Goal: Information Seeking & Learning: Learn about a topic

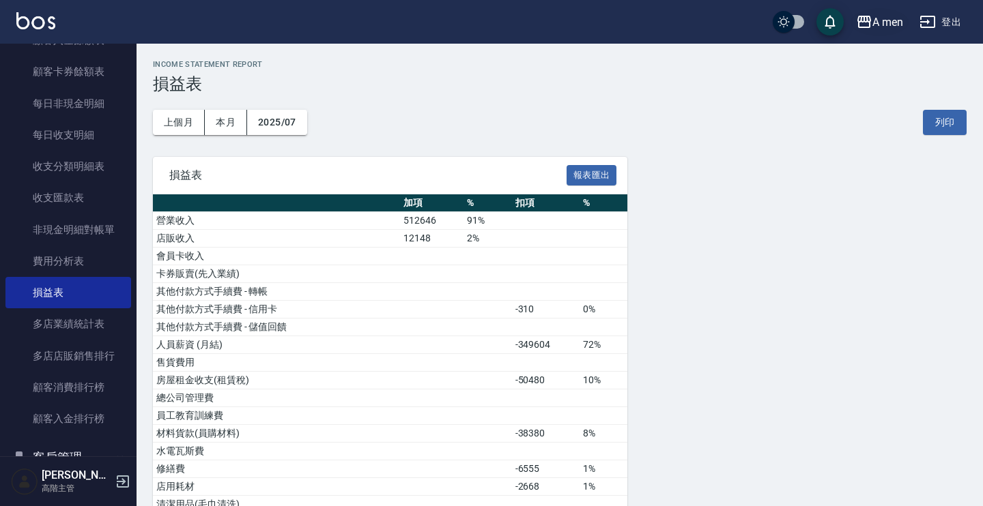
click at [896, 29] on div "A men" at bounding box center [887, 22] width 31 height 17
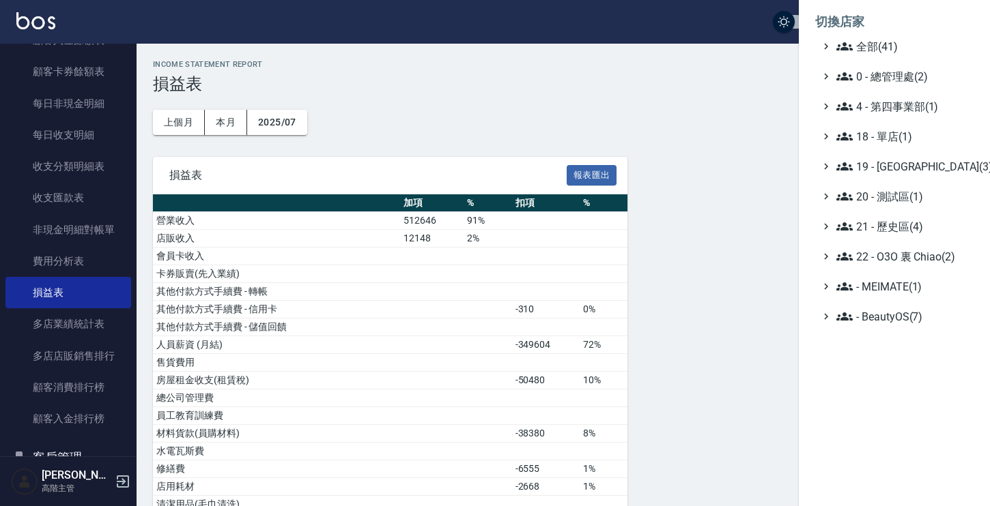
click at [74, 211] on div at bounding box center [495, 253] width 990 height 506
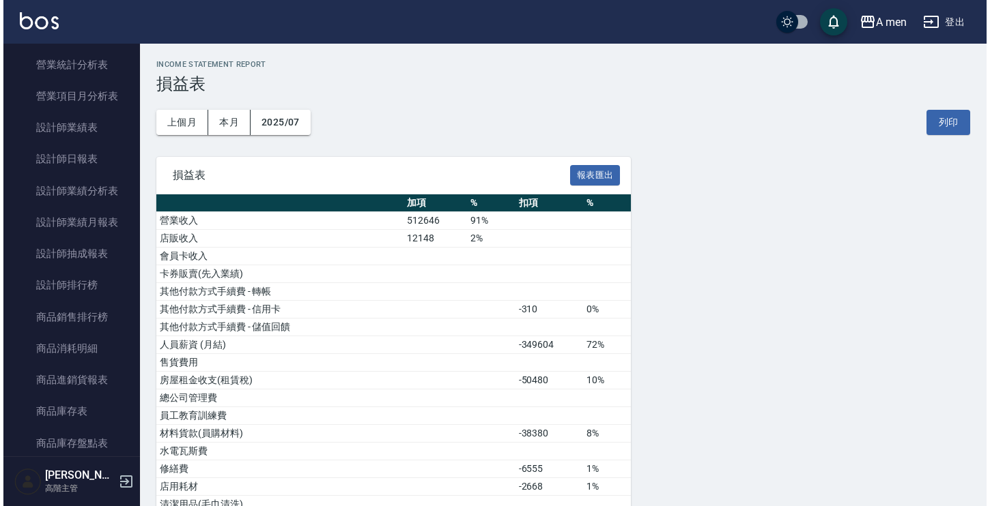
scroll to position [307, 0]
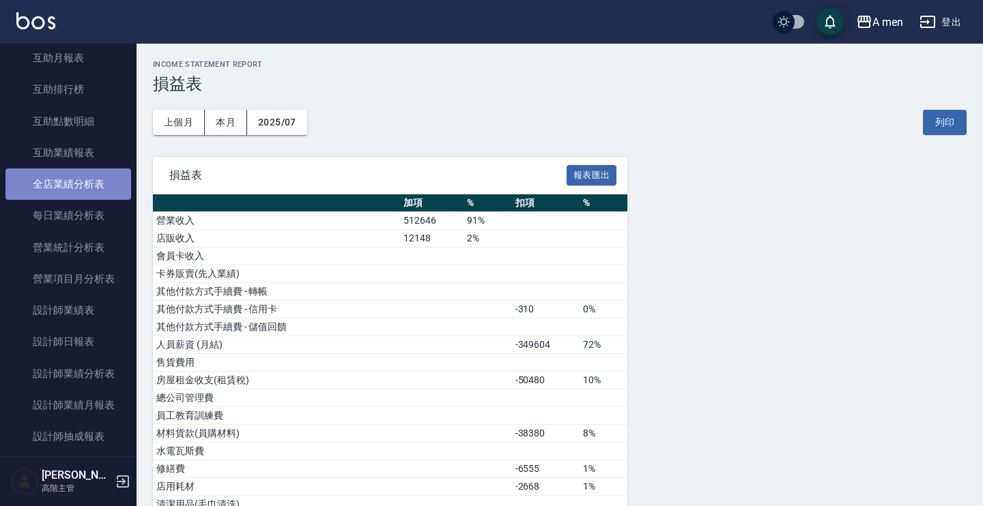
click at [69, 187] on link "全店業績分析表" at bounding box center [68, 184] width 126 height 31
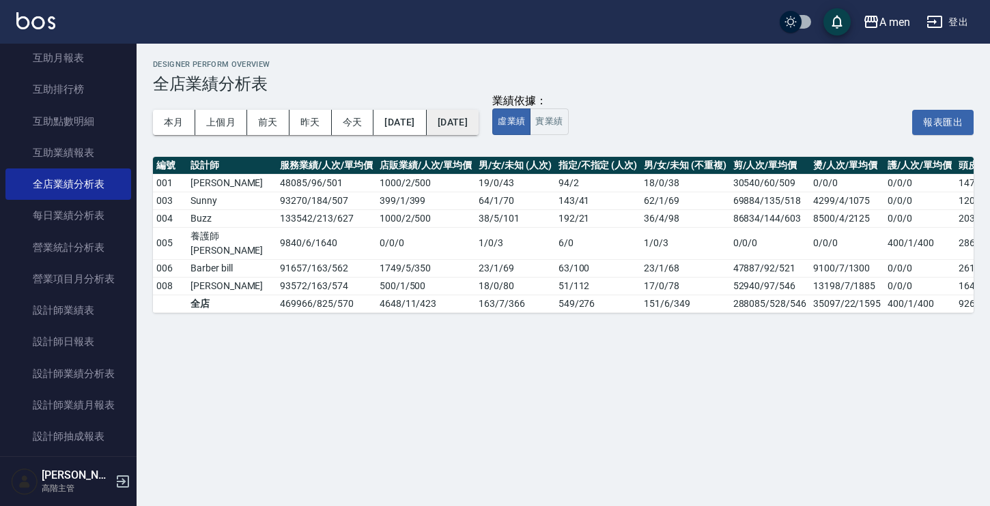
click at [474, 117] on button "[DATE]" at bounding box center [453, 122] width 52 height 25
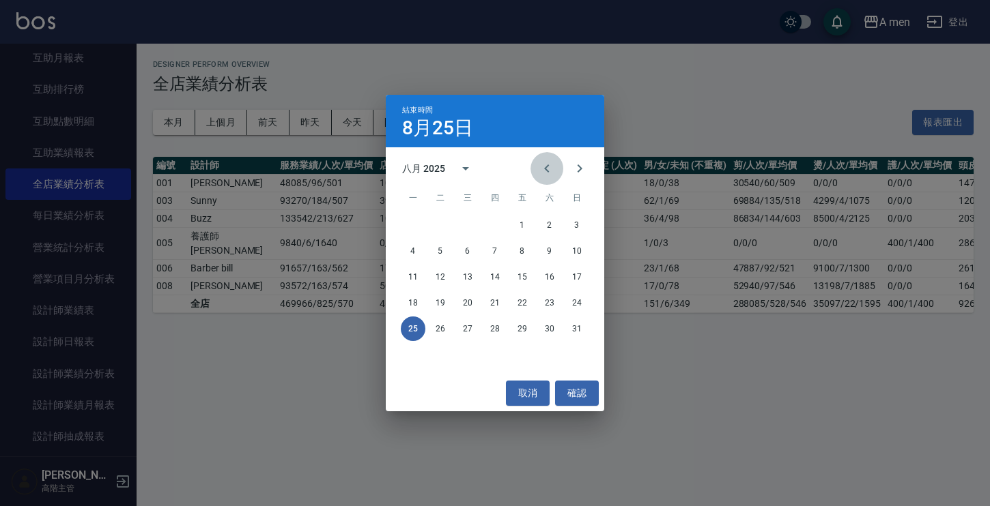
click at [547, 166] on icon "Previous month" at bounding box center [546, 168] width 5 height 8
click at [579, 225] on button "1" at bounding box center [576, 225] width 25 height 25
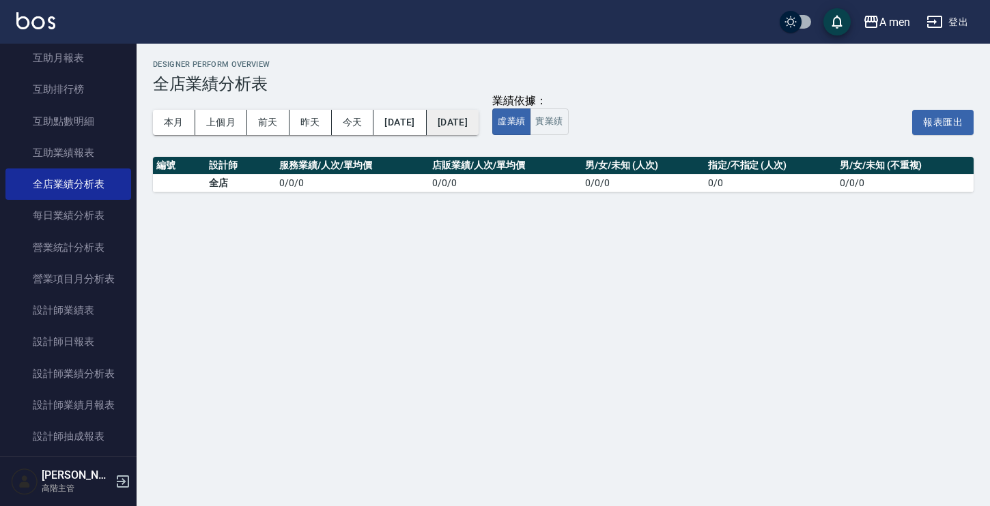
click at [478, 119] on button "[DATE]" at bounding box center [453, 122] width 52 height 25
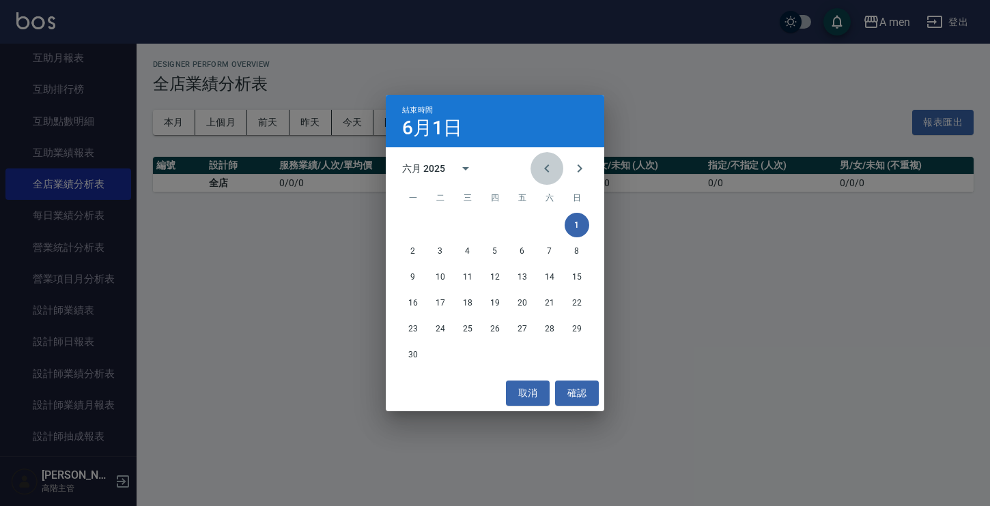
click at [544, 166] on icon "Previous month" at bounding box center [547, 168] width 16 height 16
click at [577, 168] on icon "Next month" at bounding box center [579, 168] width 16 height 16
click at [411, 357] on button "30" at bounding box center [413, 355] width 25 height 25
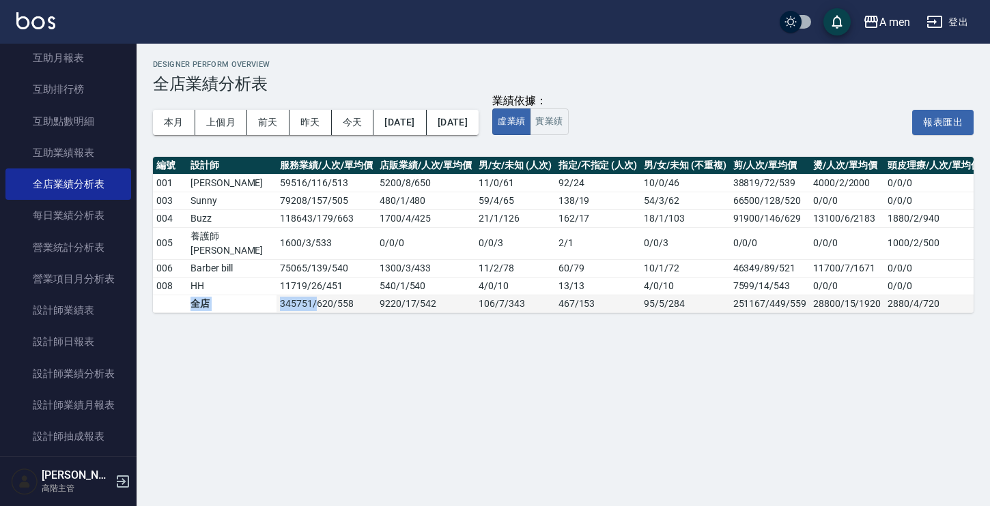
drag, startPoint x: 229, startPoint y: 311, endPoint x: 271, endPoint y: 313, distance: 42.4
click at [271, 313] on tr "全店 345751 / 620 / 558 9220 / 17 / 542 106 / 7 / 343 467 / 153 95 / 5 / 284 2511…" at bounding box center [658, 304] width 1010 height 18
click at [229, 127] on button "上個月" at bounding box center [221, 122] width 52 height 25
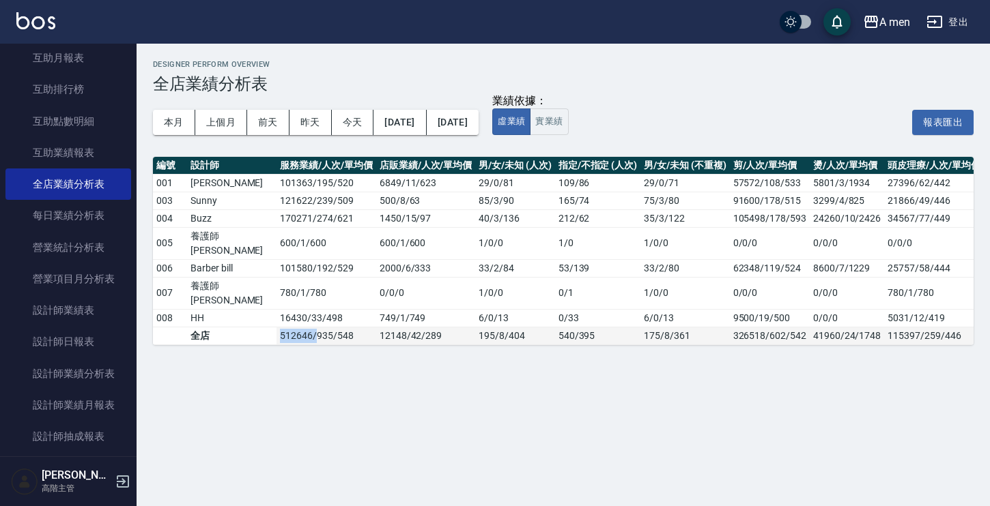
drag, startPoint x: 230, startPoint y: 347, endPoint x: 273, endPoint y: 354, distance: 43.5
click at [273, 345] on tr "全店 512646 / 935 / 548 12148 / 42 / 289 195 / 8 / 404 540 / 395 175 / 8 / 361 32…" at bounding box center [658, 336] width 1010 height 18
click at [175, 128] on button "本月" at bounding box center [174, 122] width 42 height 25
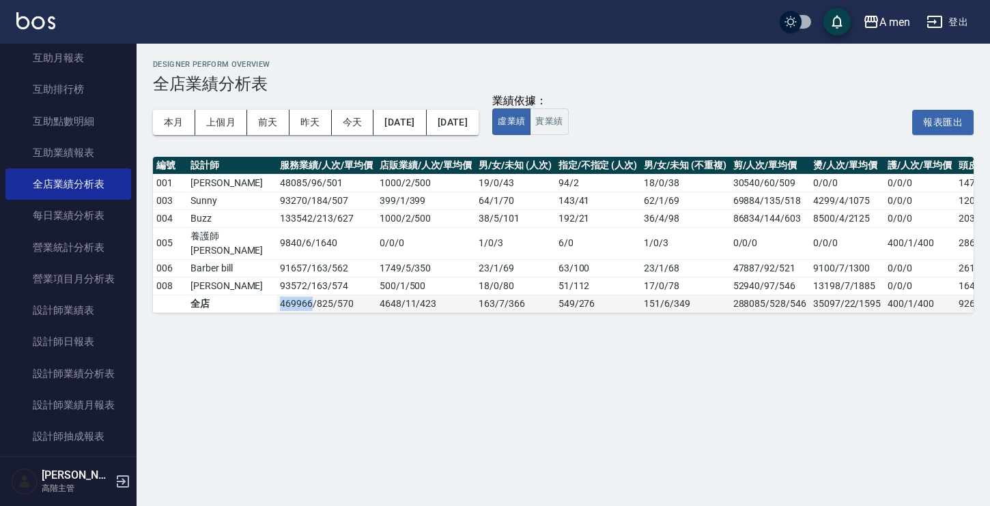
drag, startPoint x: 230, startPoint y: 318, endPoint x: 267, endPoint y: 319, distance: 36.9
click at [267, 313] on tr "全店 469966 / 825 / 570 4648 / 11 / 423 163 / 7 / 366 549 / 276 151 / 6 / 349 288…" at bounding box center [693, 304] width 1080 height 18
click at [263, 368] on div "Designer Perform Overview 全店業績分析表 本月 上個月 [DATE] [DATE] [DATE] [DATE] [DATE] 業績依…" at bounding box center [495, 253] width 990 height 506
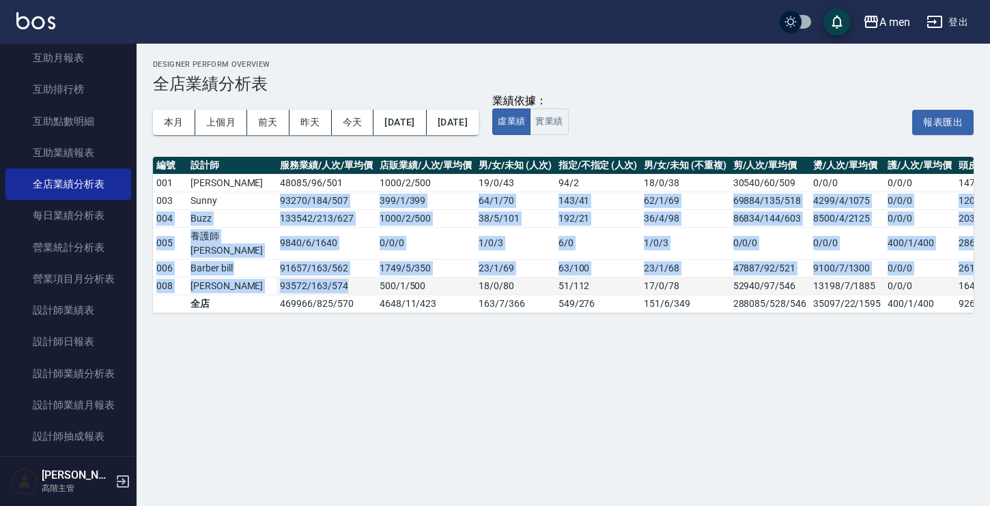
drag, startPoint x: 236, startPoint y: 197, endPoint x: 313, endPoint y: 299, distance: 127.2
click at [313, 299] on tbody "001 [PERSON_NAME] 48085 / 96 / 501 1000 / 2 / 500 19 / 0 / 43 94 / 2 18 / 0 / 3…" at bounding box center [693, 243] width 1080 height 139
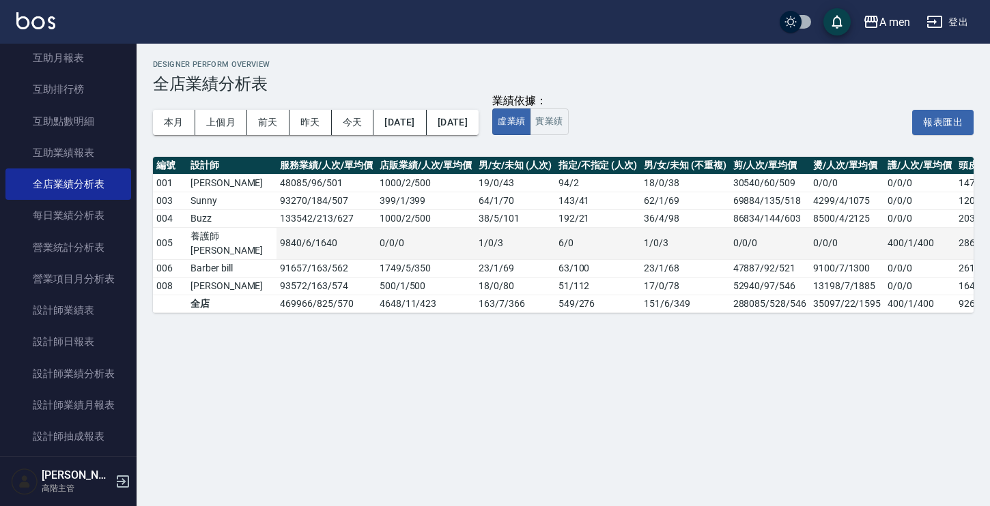
click at [376, 240] on td "0 / 0 / 0" at bounding box center [425, 243] width 99 height 32
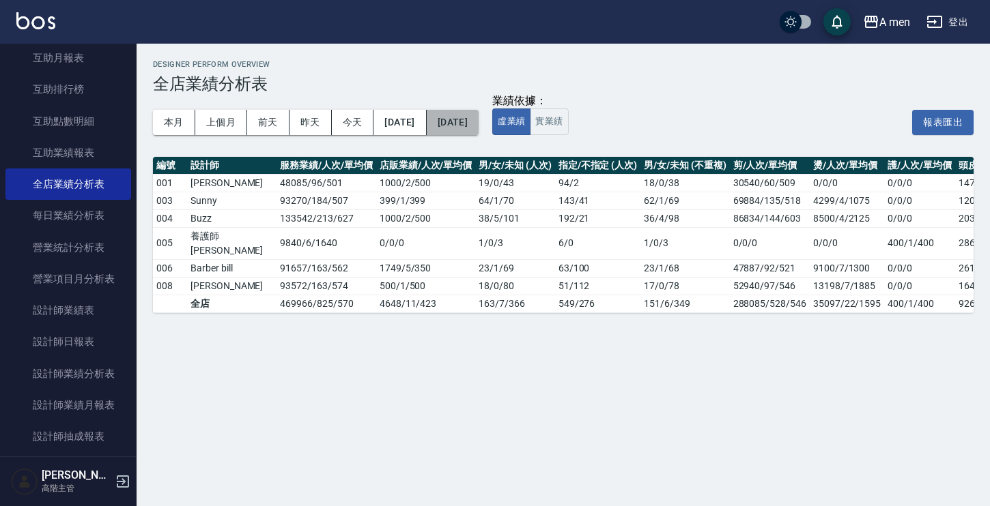
click at [478, 123] on button "[DATE]" at bounding box center [453, 122] width 52 height 25
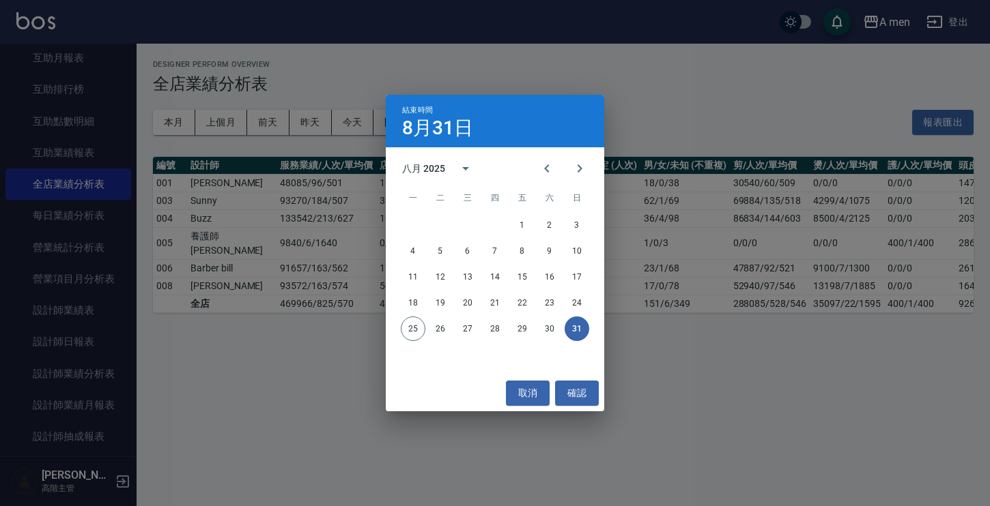
click at [588, 295] on div "18 19 20 21 22 23 24" at bounding box center [495, 303] width 218 height 25
click at [585, 300] on button "24" at bounding box center [576, 303] width 25 height 25
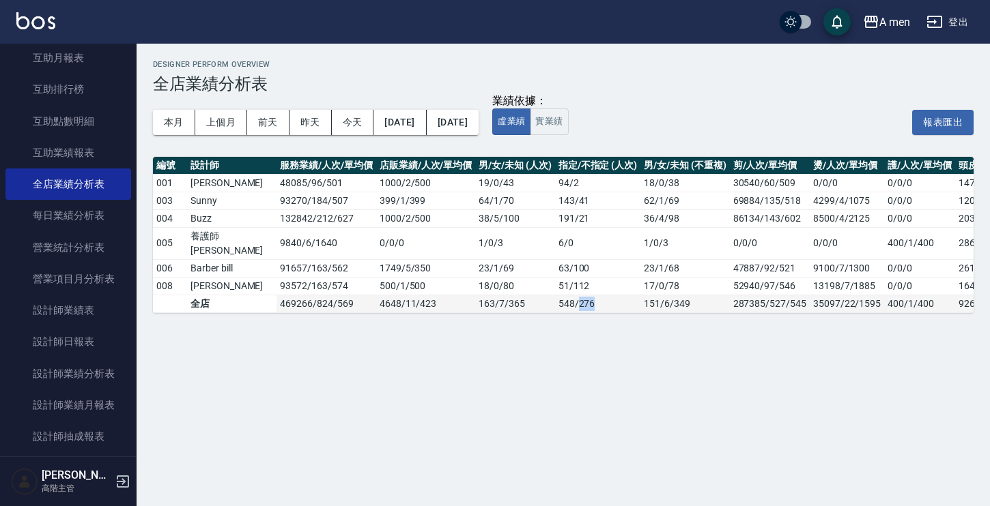
drag, startPoint x: 557, startPoint y: 319, endPoint x: 537, endPoint y: 319, distance: 19.8
click at [555, 313] on td "548 / 276" at bounding box center [597, 304] width 85 height 18
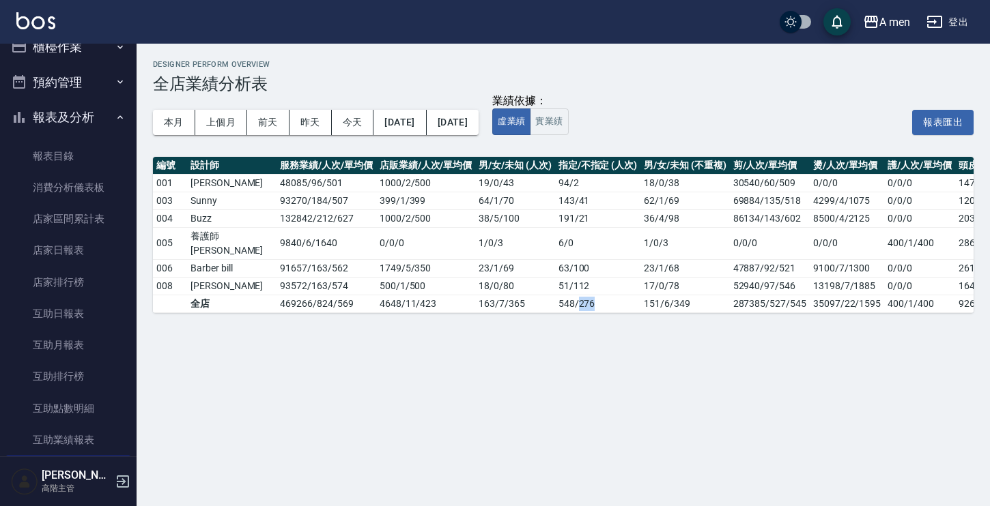
scroll to position [20, 0]
click at [220, 121] on button "上個月" at bounding box center [221, 122] width 52 height 25
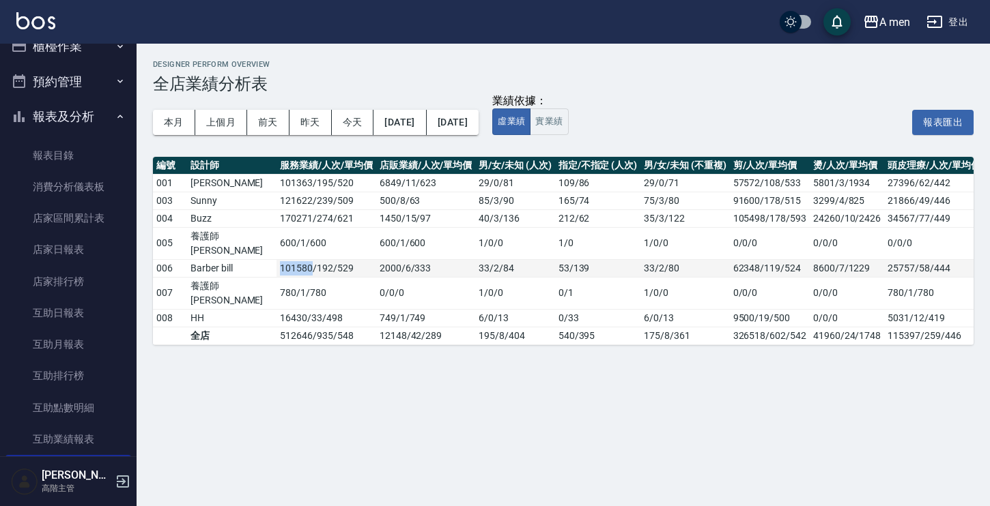
drag, startPoint x: 235, startPoint y: 271, endPoint x: 267, endPoint y: 274, distance: 31.5
click at [276, 274] on td "101580 / 192 / 529" at bounding box center [325, 268] width 99 height 18
click at [426, 117] on button "[DATE]" at bounding box center [399, 122] width 53 height 25
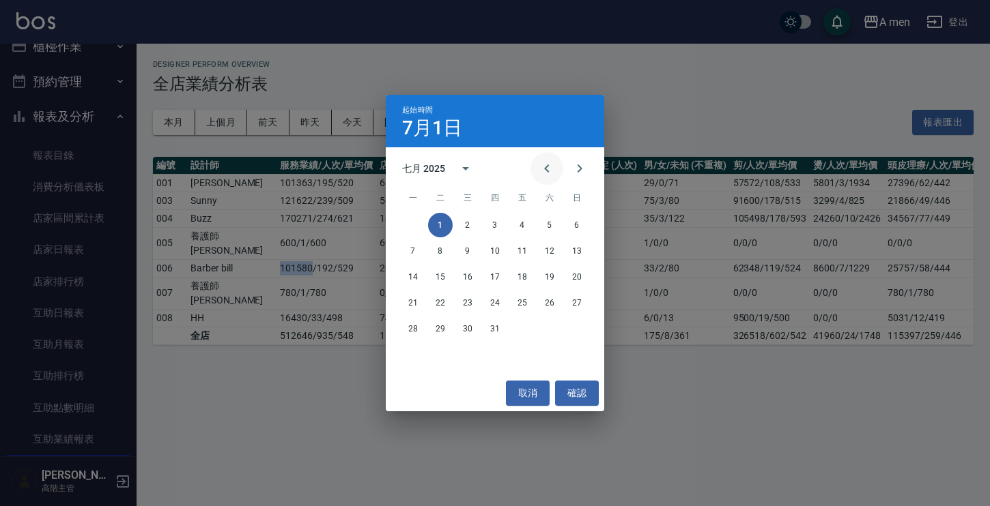
click at [544, 168] on icon "Previous month" at bounding box center [547, 168] width 16 height 16
click at [575, 222] on button "1" at bounding box center [576, 225] width 25 height 25
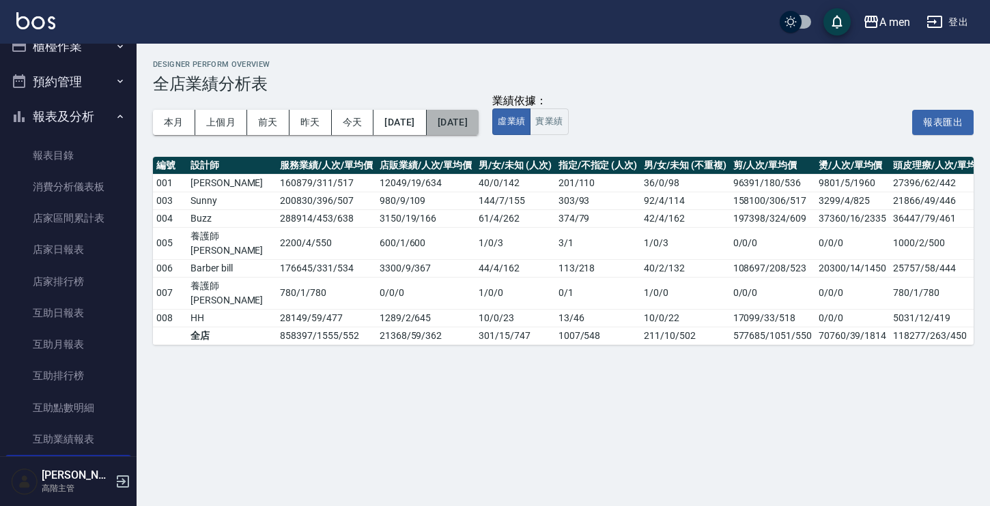
click at [478, 116] on button "[DATE]" at bounding box center [453, 122] width 52 height 25
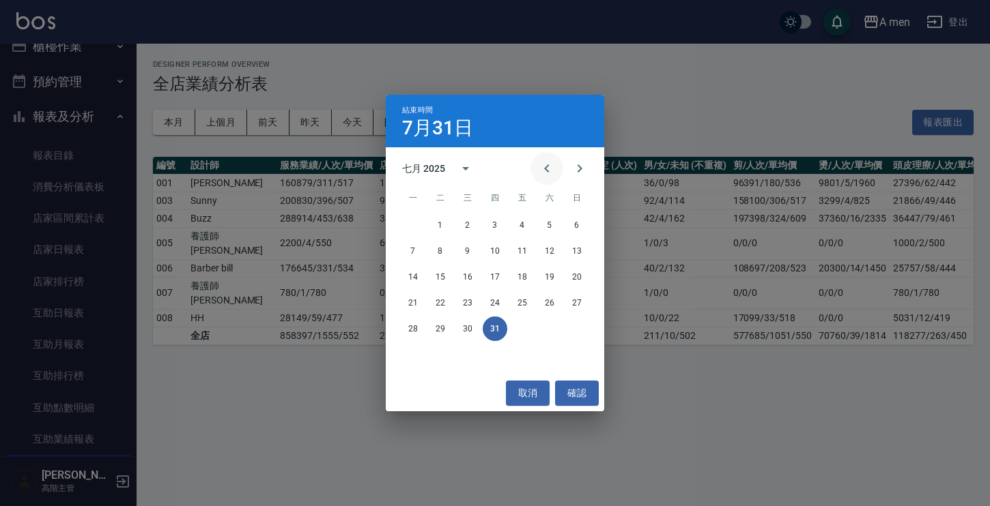
click at [557, 164] on button "Previous month" at bounding box center [546, 168] width 33 height 33
click at [409, 356] on button "30" at bounding box center [413, 355] width 25 height 25
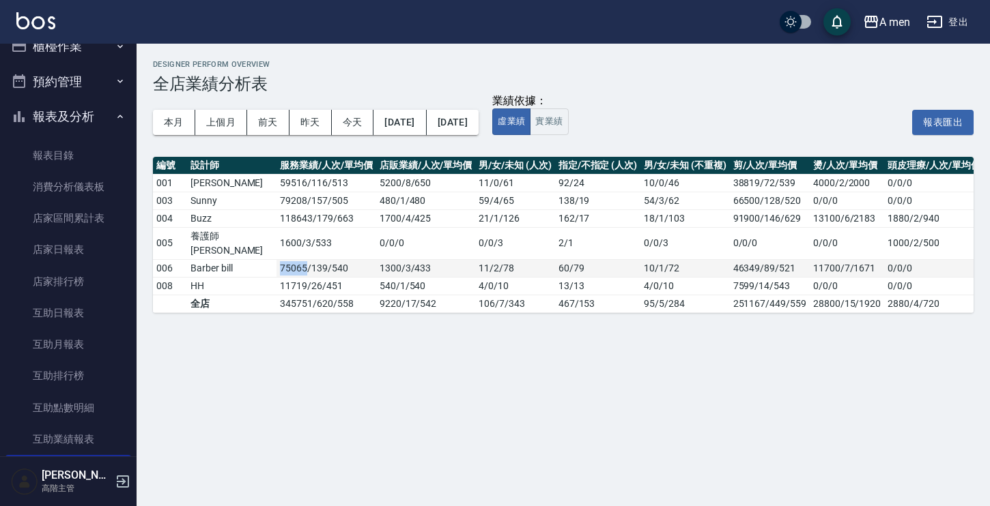
drag, startPoint x: 236, startPoint y: 273, endPoint x: 261, endPoint y: 276, distance: 24.8
click at [276, 276] on td "75065 / 139 / 540" at bounding box center [325, 268] width 99 height 18
drag, startPoint x: 736, startPoint y: 275, endPoint x: 758, endPoint y: 274, distance: 21.9
click at [758, 274] on td "46349/89/521" at bounding box center [770, 268] width 80 height 18
click at [225, 117] on button "上個月" at bounding box center [221, 122] width 52 height 25
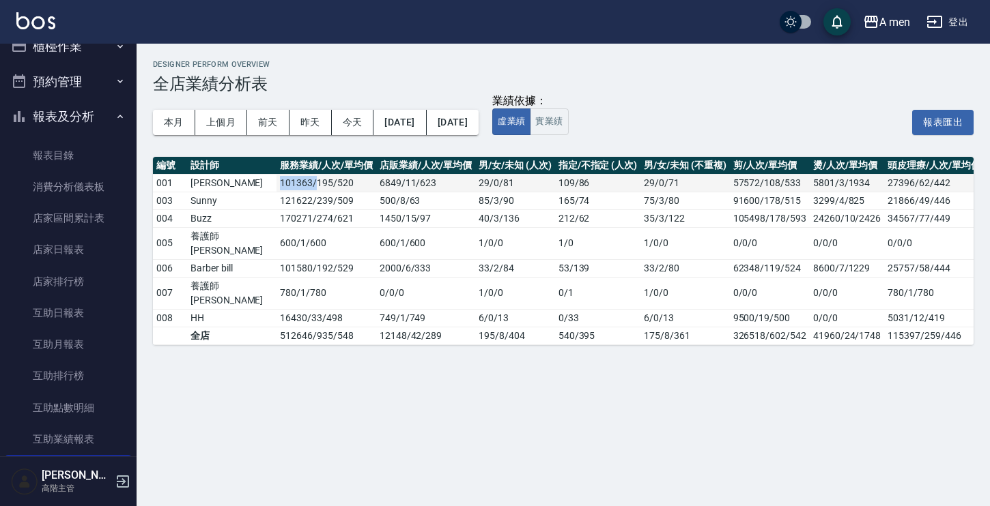
drag, startPoint x: 235, startPoint y: 182, endPoint x: 271, endPoint y: 182, distance: 36.2
click at [276, 182] on td "101363 / 195 / 520" at bounding box center [325, 183] width 99 height 18
drag, startPoint x: 229, startPoint y: 271, endPoint x: 270, endPoint y: 273, distance: 41.7
click at [270, 273] on tr "006 Barber bill 101580 / 192 / 529 2000 / 6 / 333 33 / 2 / 84 53 / 139 33 / 2 /…" at bounding box center [658, 268] width 1010 height 18
drag, startPoint x: 233, startPoint y: 179, endPoint x: 273, endPoint y: 180, distance: 39.6
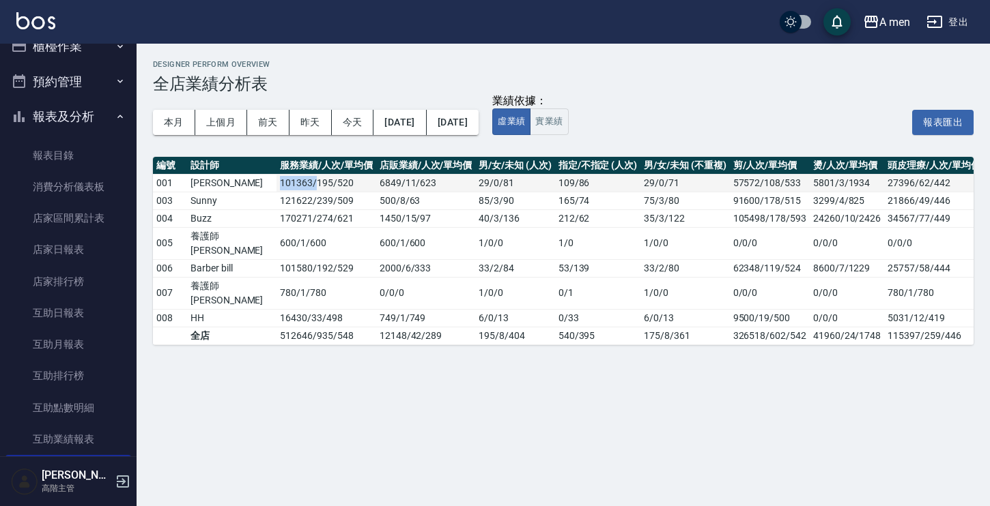
click at [276, 180] on td "101363 / 195 / 520" at bounding box center [325, 183] width 99 height 18
drag, startPoint x: 233, startPoint y: 272, endPoint x: 268, endPoint y: 272, distance: 35.5
click at [276, 272] on td "101580 / 192 / 529" at bounding box center [325, 268] width 99 height 18
click at [175, 118] on button "本月" at bounding box center [174, 122] width 42 height 25
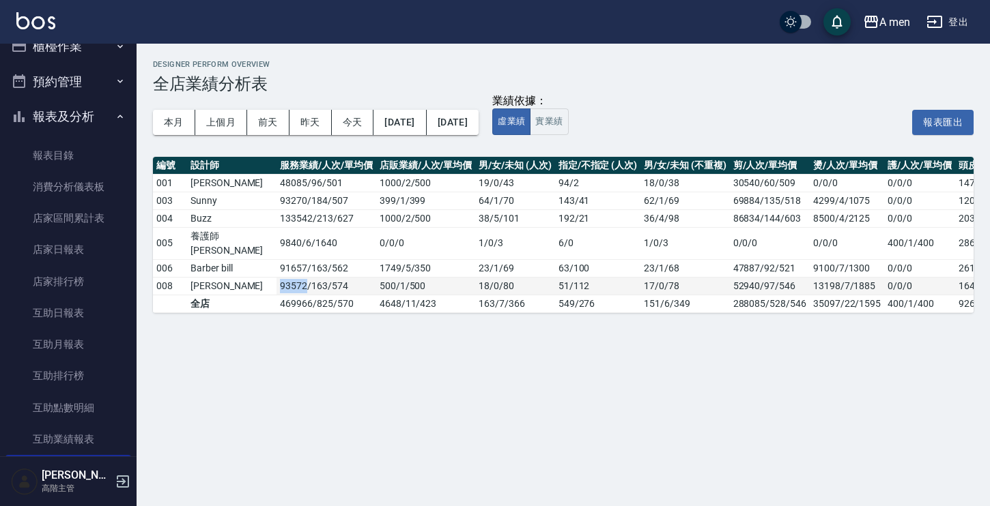
drag, startPoint x: 236, startPoint y: 297, endPoint x: 261, endPoint y: 298, distance: 24.6
click at [276, 295] on td "93572 / 163 / 574" at bounding box center [325, 286] width 99 height 18
click at [478, 113] on button "[DATE]" at bounding box center [453, 122] width 52 height 25
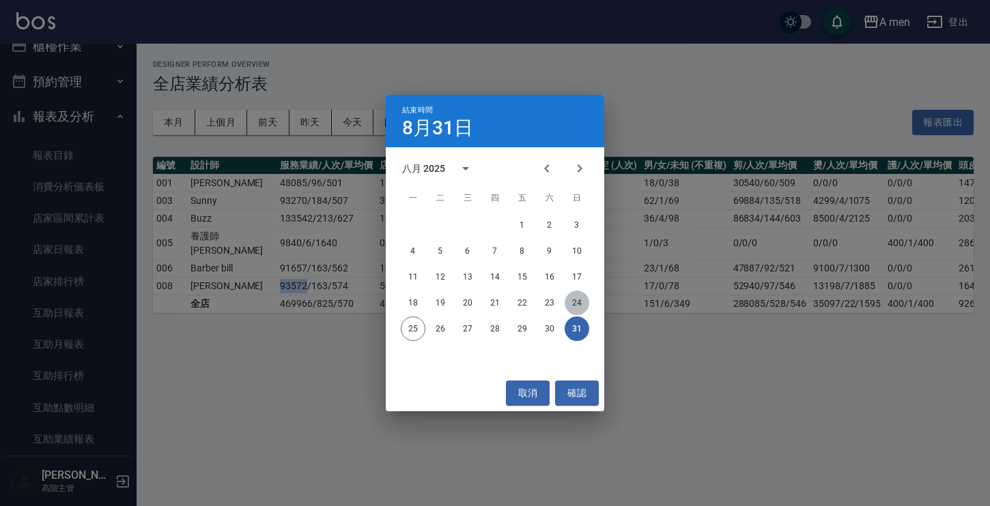
click at [583, 300] on button "24" at bounding box center [576, 303] width 25 height 25
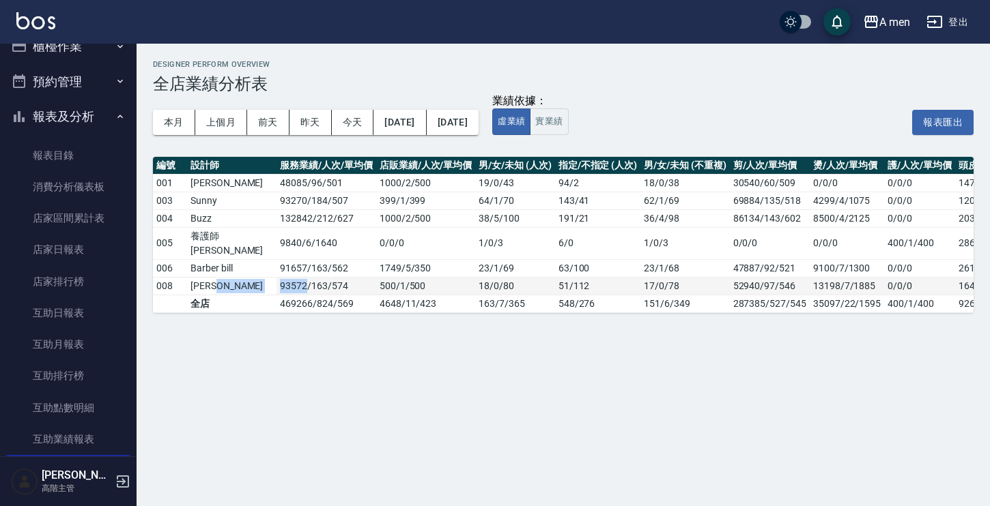
drag, startPoint x: 230, startPoint y: 297, endPoint x: 263, endPoint y: 301, distance: 33.7
click at [263, 295] on tr "008 [PERSON_NAME] 93572 / 163 / 574 500 / 1 / 500 18 / 0 / 80 51 / 112 17 / 0 /…" at bounding box center [693, 286] width 1080 height 18
click at [770, 77] on h3 "全店業績分析表" at bounding box center [563, 83] width 820 height 19
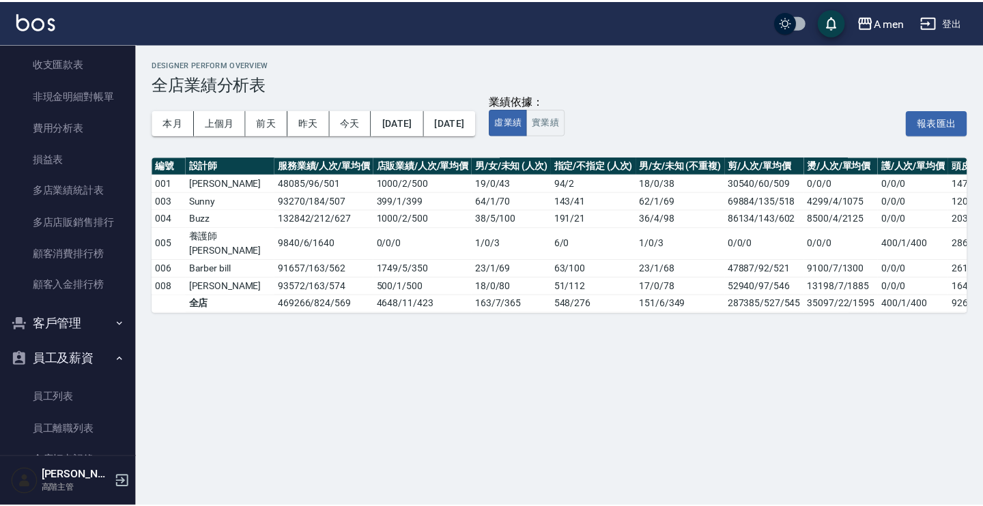
scroll to position [1220, 0]
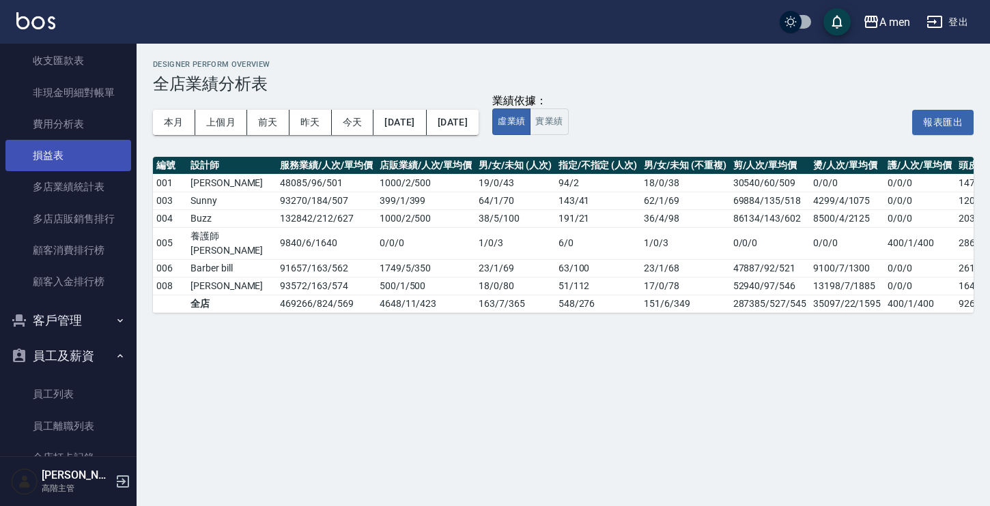
click at [77, 162] on link "損益表" at bounding box center [68, 155] width 126 height 31
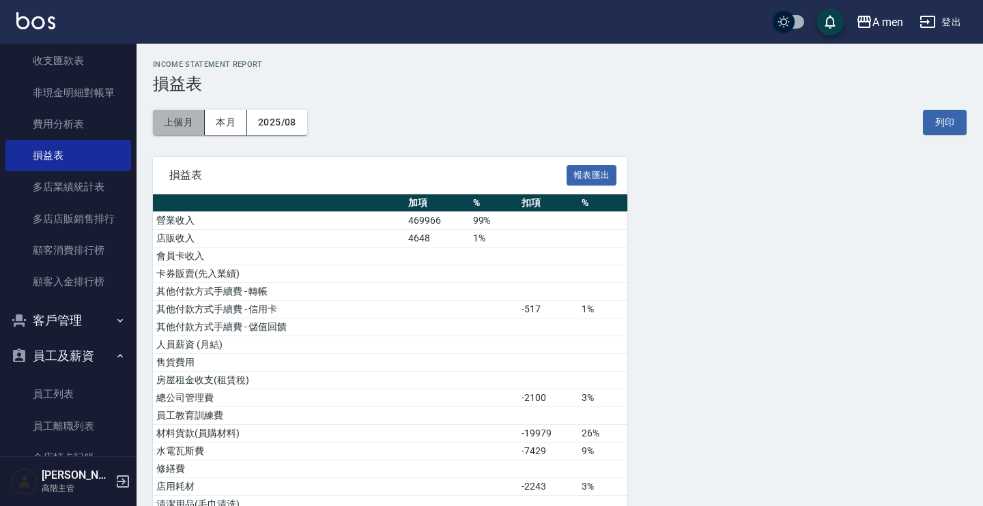
click at [177, 123] on button "上個月" at bounding box center [179, 122] width 52 height 25
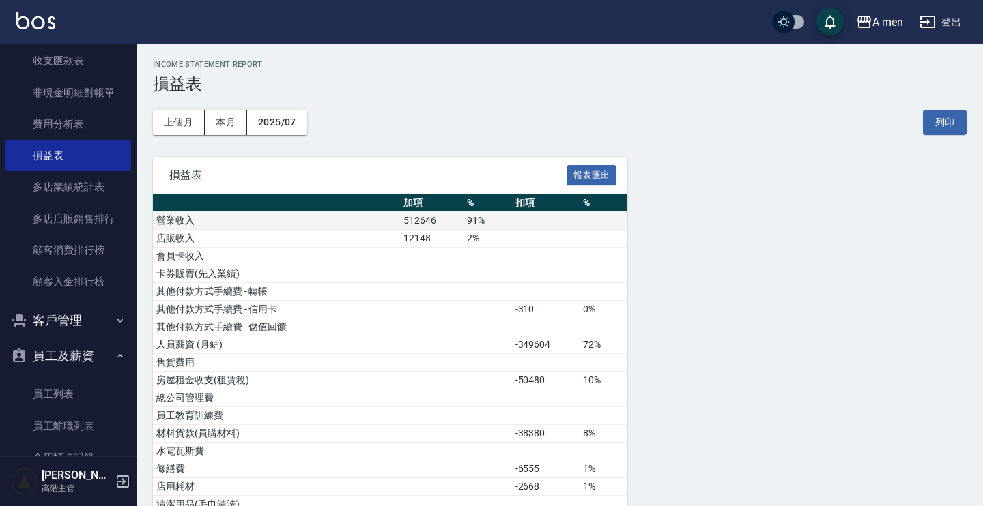
drag, startPoint x: 401, startPoint y: 217, endPoint x: 446, endPoint y: 218, distance: 45.7
click at [446, 218] on td "512646" at bounding box center [431, 221] width 63 height 18
drag, startPoint x: 440, startPoint y: 218, endPoint x: 392, endPoint y: 213, distance: 47.3
click at [392, 213] on tr "營業收入 512646 91%" at bounding box center [390, 221] width 474 height 18
click at [422, 220] on td "512646" at bounding box center [431, 221] width 63 height 18
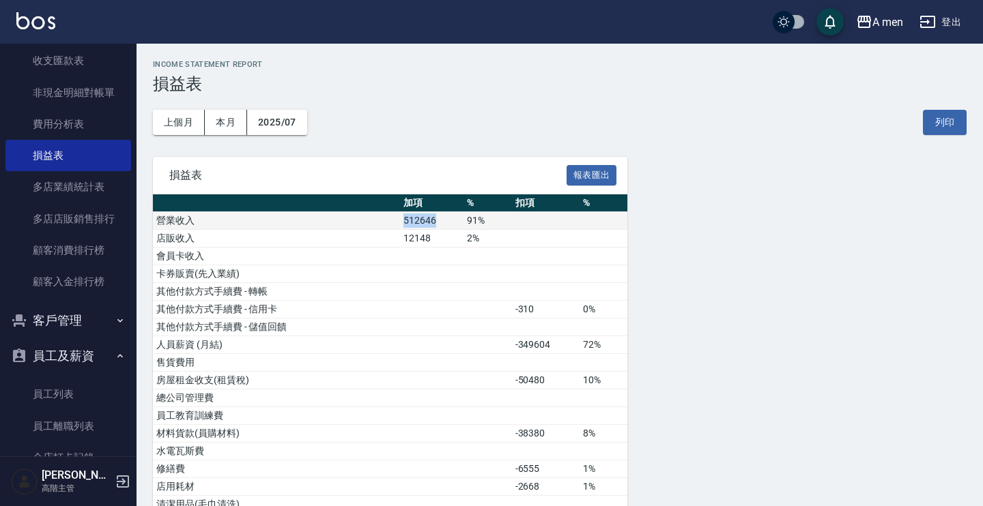
drag, startPoint x: 401, startPoint y: 220, endPoint x: 445, endPoint y: 220, distance: 44.4
click at [445, 220] on tr "營業收入 512646 91%" at bounding box center [390, 221] width 474 height 18
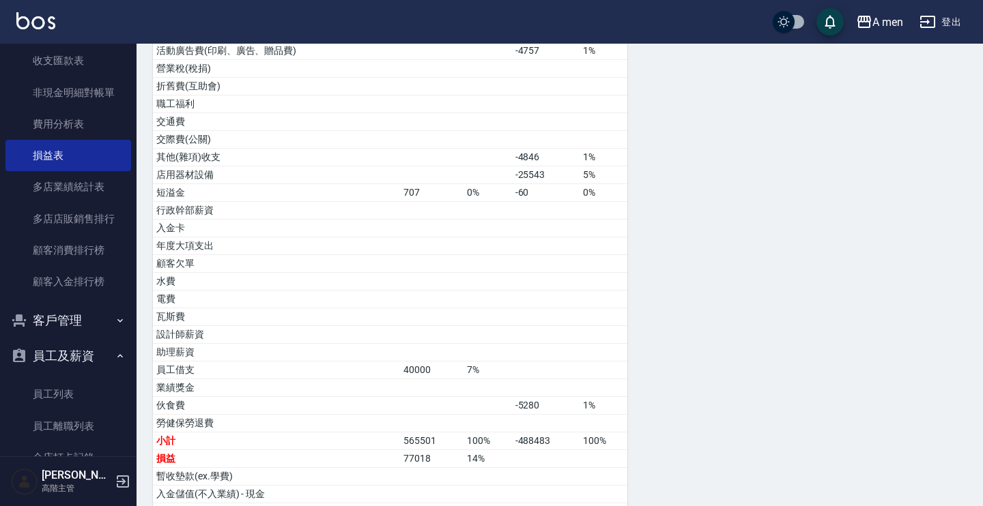
scroll to position [573, 0]
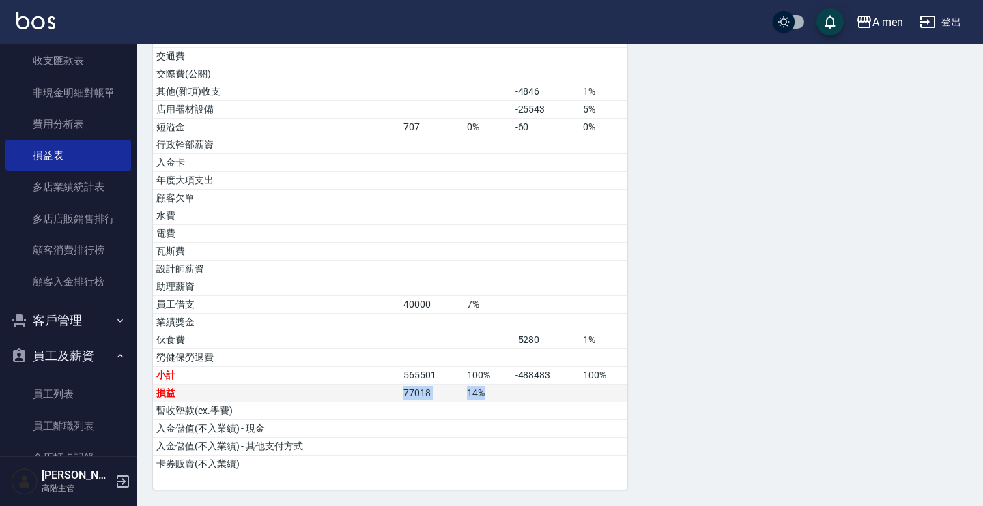
drag, startPoint x: 405, startPoint y: 394, endPoint x: 496, endPoint y: 390, distance: 90.8
click at [496, 390] on tr "損益 77018 14 %" at bounding box center [390, 394] width 474 height 18
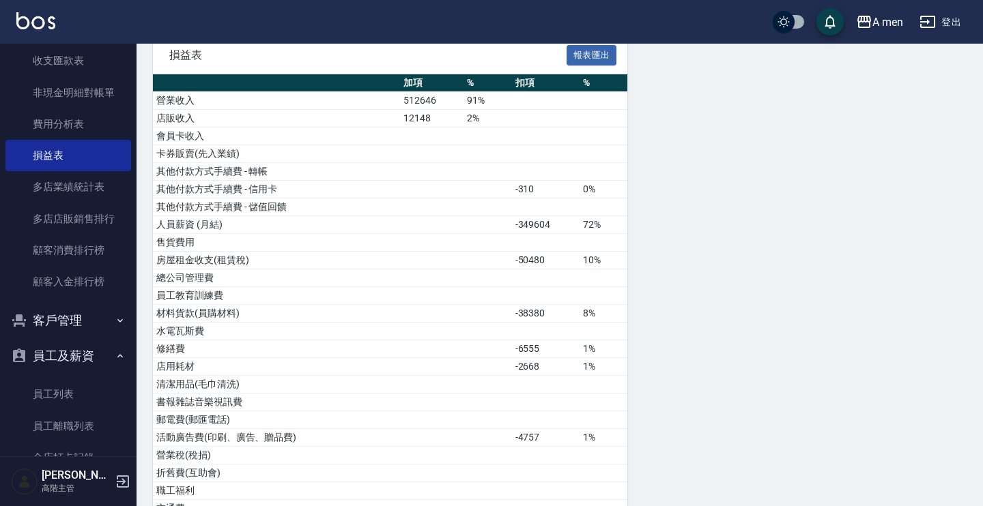
scroll to position [128, 0]
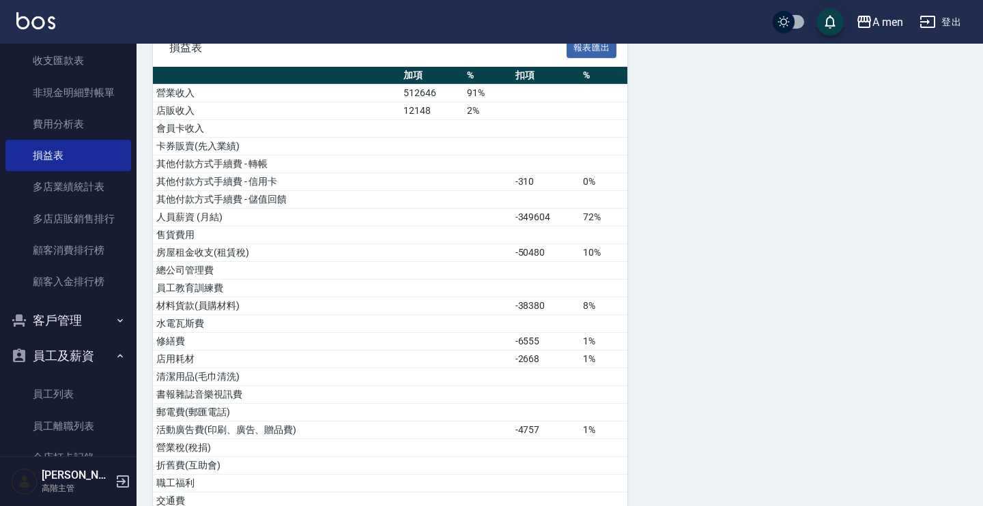
click at [751, 242] on div "損益表 報表匯出 加項 % 扣項 % 營業收入 512646 91% 店販收入 12148 2% 會員卡收入 卡券販賣(先入業績) 其他付款方式手續費 - 轉…" at bounding box center [560, 482] width 814 height 906
